Goal: Information Seeking & Learning: Learn about a topic

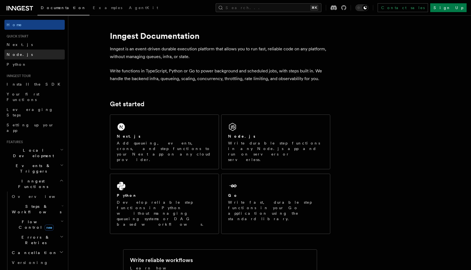
click at [24, 52] on link "Node.js" at bounding box center [34, 55] width 60 height 10
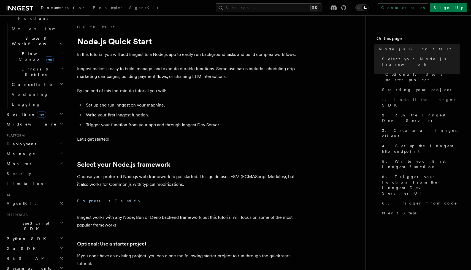
scroll to position [170, 0]
click at [27, 218] on span "TypeScript SDK" at bounding box center [31, 223] width 55 height 11
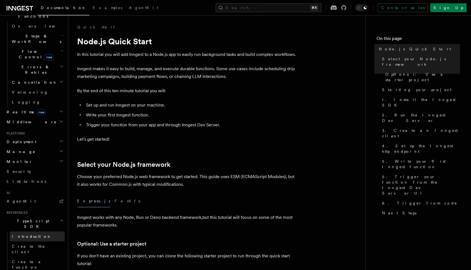
click at [27, 234] on span "Introduction" at bounding box center [32, 236] width 40 height 4
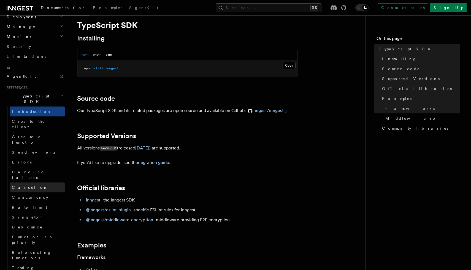
scroll to position [272, 0]
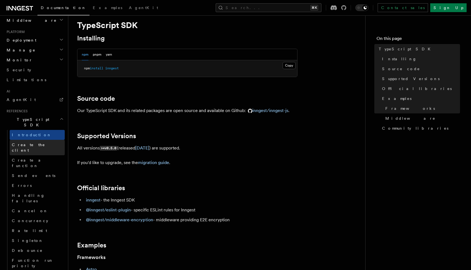
click at [34, 143] on span "Create the client" at bounding box center [28, 148] width 33 height 10
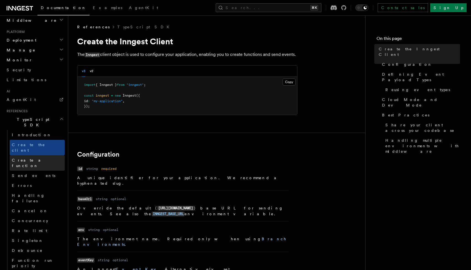
click at [36, 158] on span "Create a function" at bounding box center [28, 163] width 33 height 10
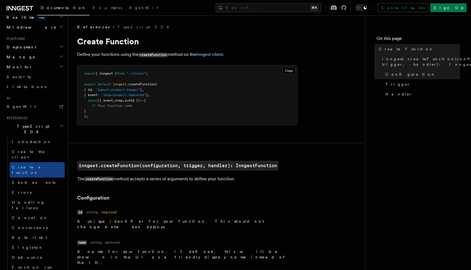
click at [28, 124] on span "TypeScript SDK" at bounding box center [31, 129] width 55 height 11
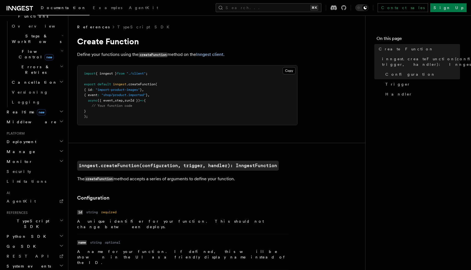
scroll to position [170, 0]
click at [36, 216] on h2 "TypeScript SDK" at bounding box center [34, 223] width 60 height 15
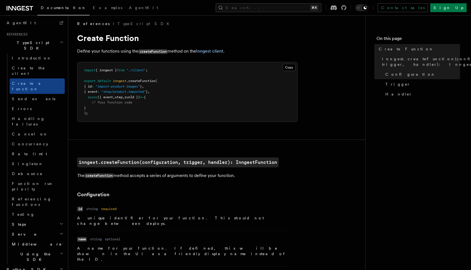
scroll to position [4, 0]
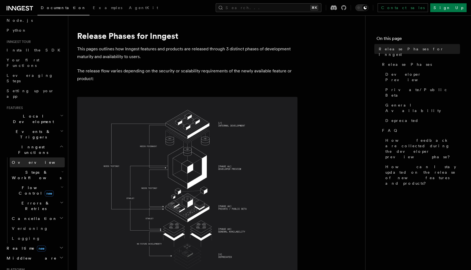
scroll to position [33, 0]
click at [23, 114] on span "Local Development" at bounding box center [32, 119] width 56 height 11
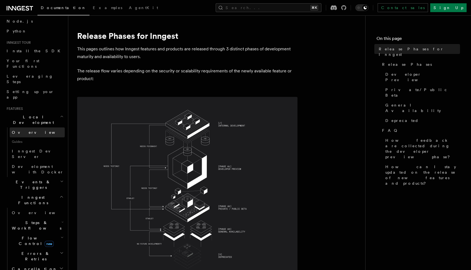
click at [20, 130] on span "Overview" at bounding box center [40, 132] width 57 height 4
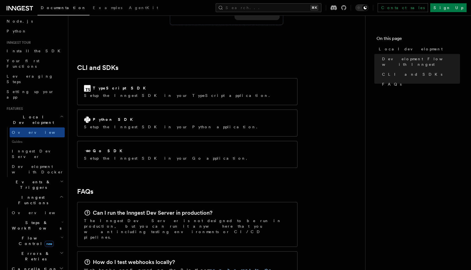
scroll to position [33, 0]
